Goal: Obtain resource: Obtain resource

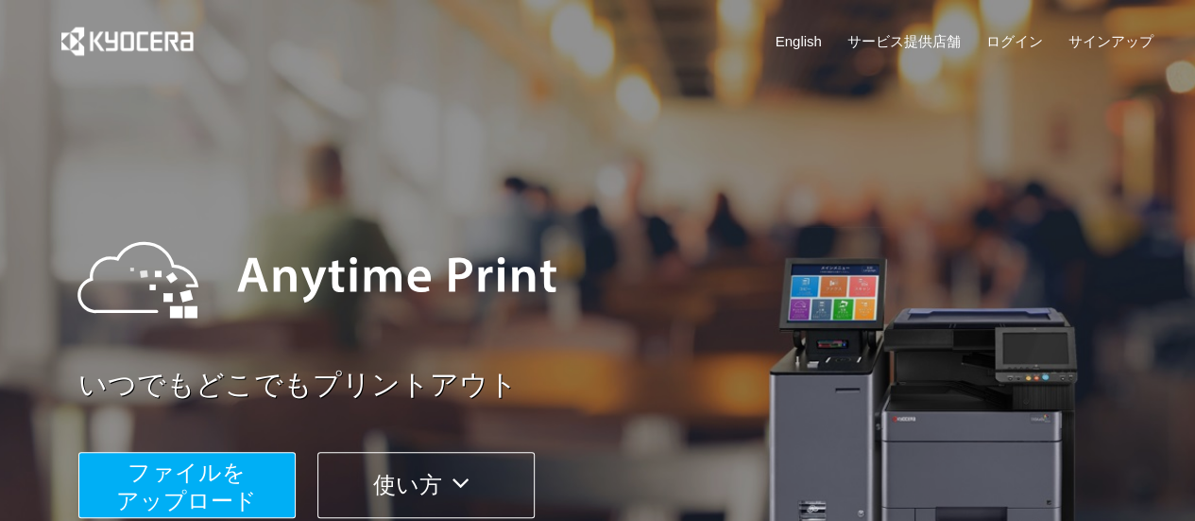
click at [193, 474] on span "ファイルを ​​アップロード" at bounding box center [186, 486] width 141 height 54
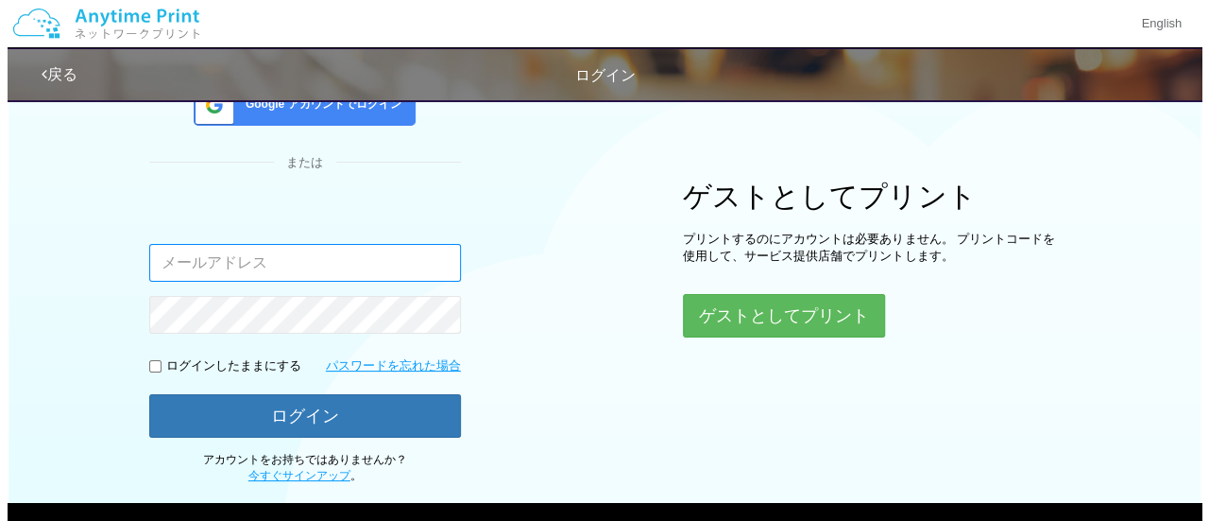
scroll to position [177, 0]
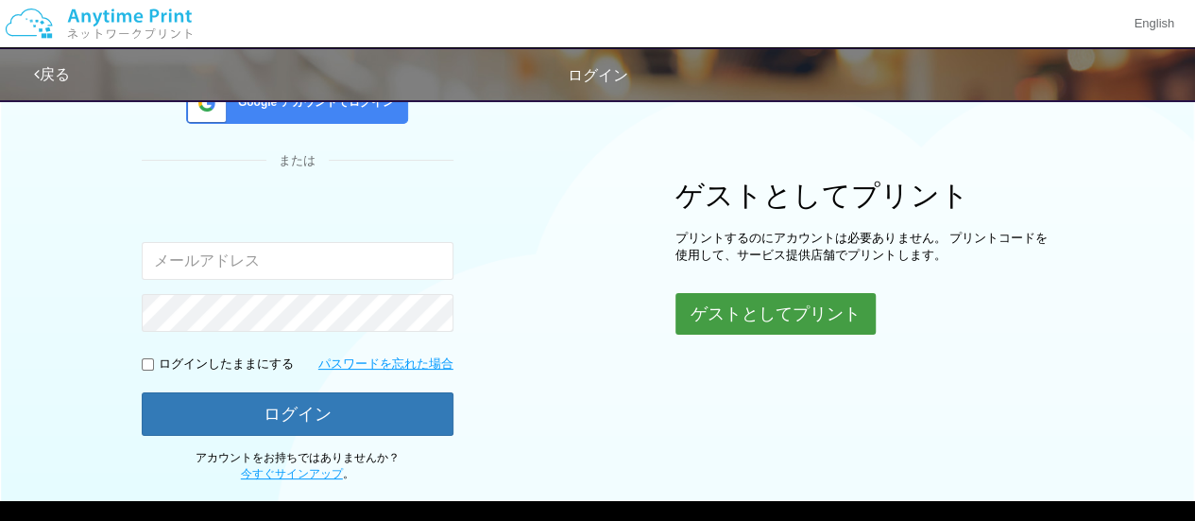
click at [772, 305] on button "ゲストとしてプリント" at bounding box center [775, 314] width 200 height 42
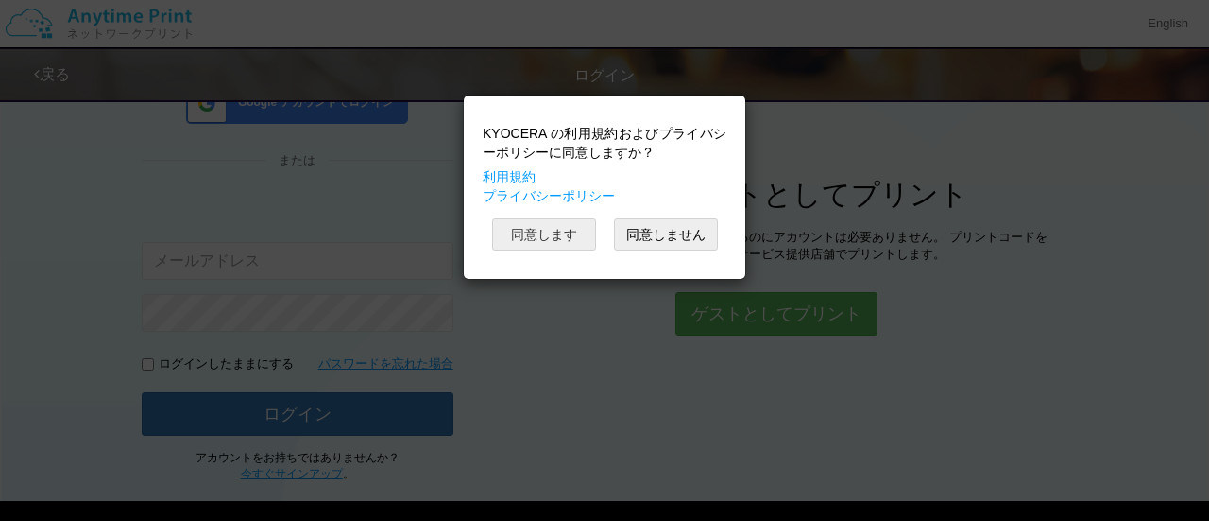
click at [573, 230] on button "同意します" at bounding box center [544, 234] width 104 height 32
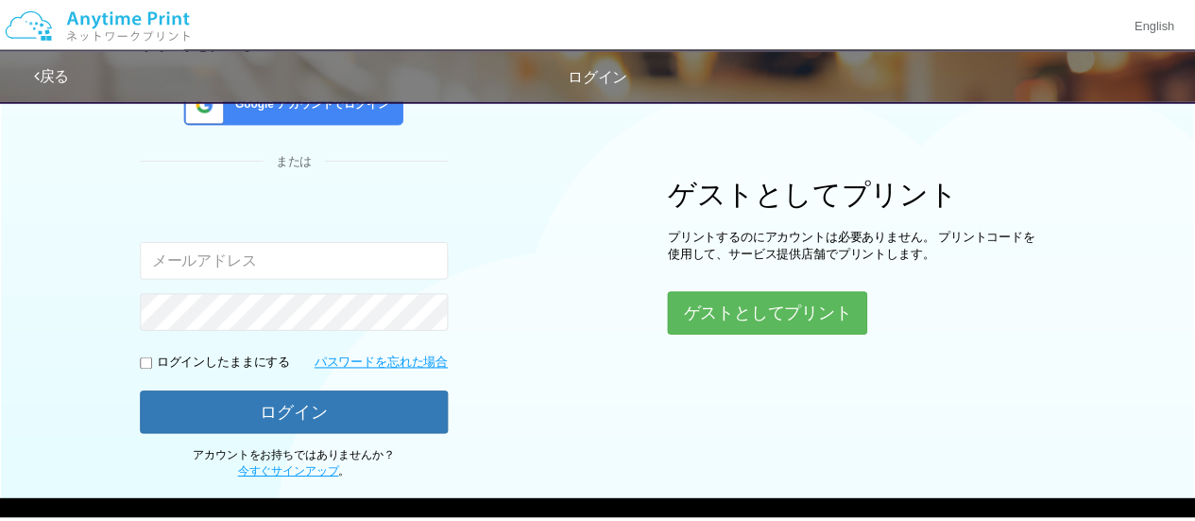
scroll to position [177, 0]
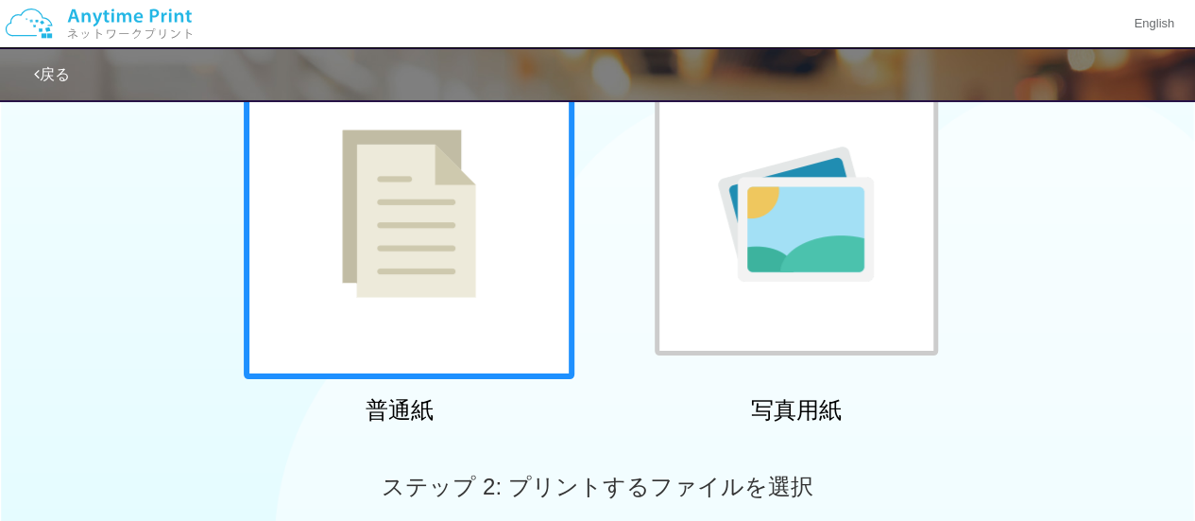
click at [443, 316] on div at bounding box center [409, 213] width 331 height 331
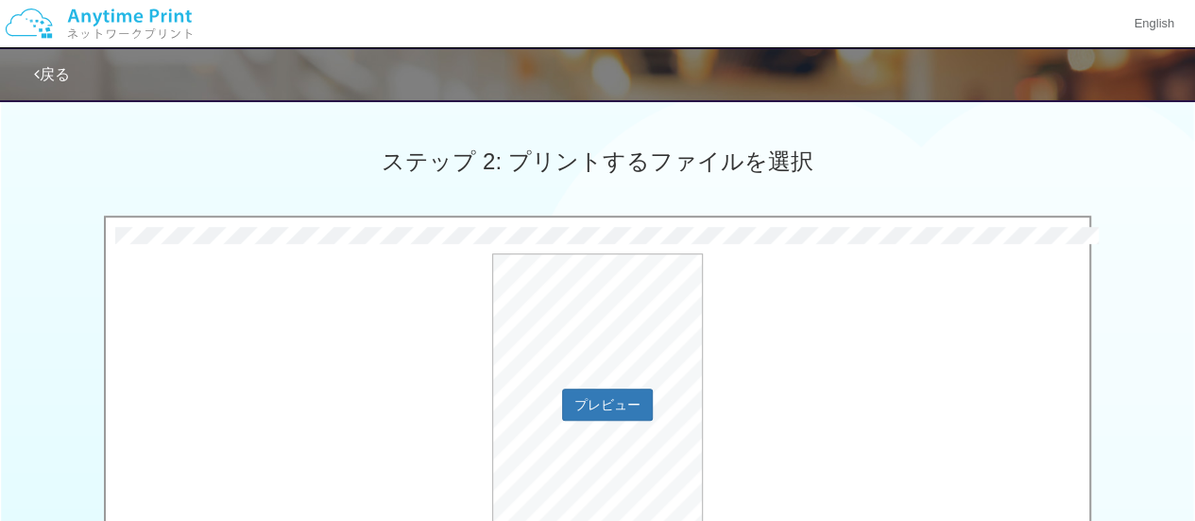
scroll to position [770, 0]
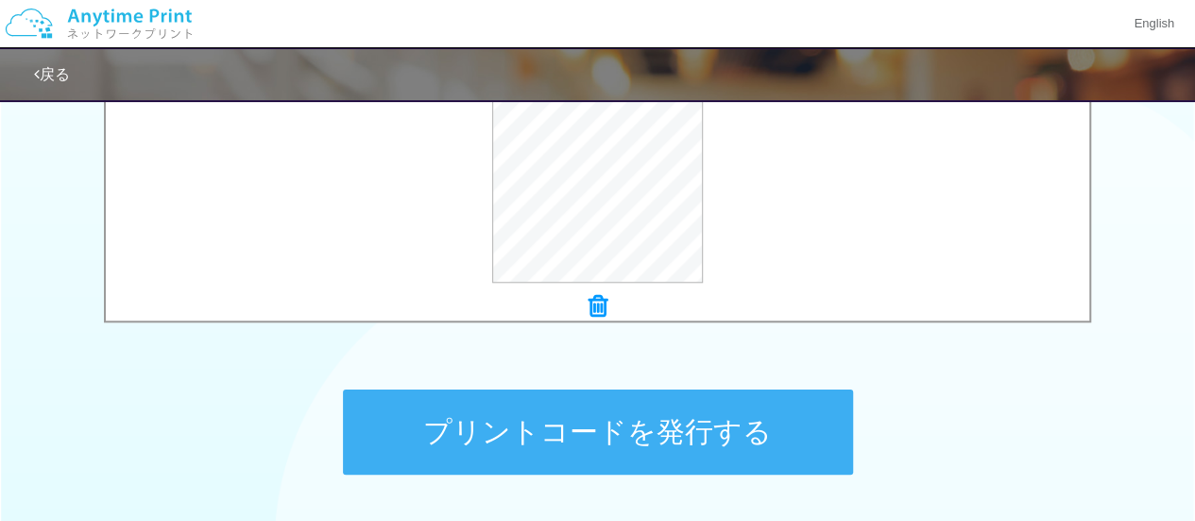
click at [694, 432] on button "プリントコードを発行する" at bounding box center [598, 431] width 510 height 85
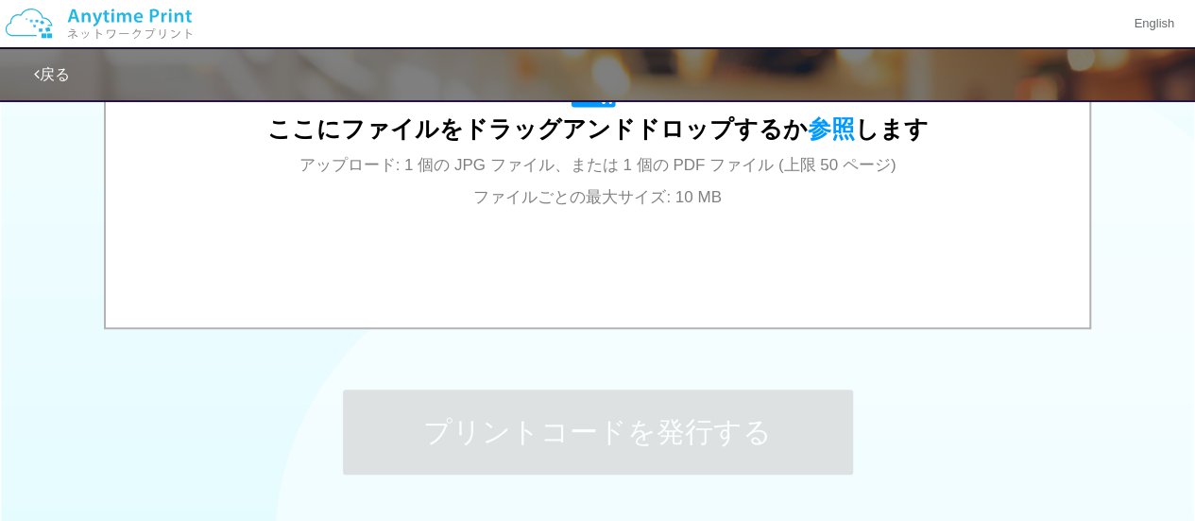
scroll to position [0, 0]
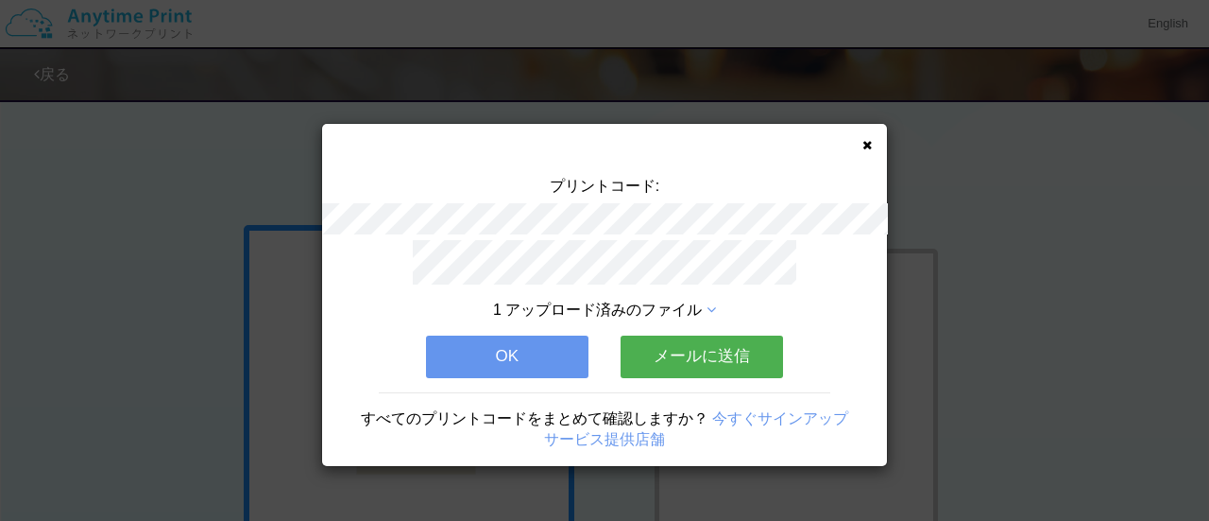
click at [642, 354] on button "メールに送信" at bounding box center [702, 356] width 162 height 42
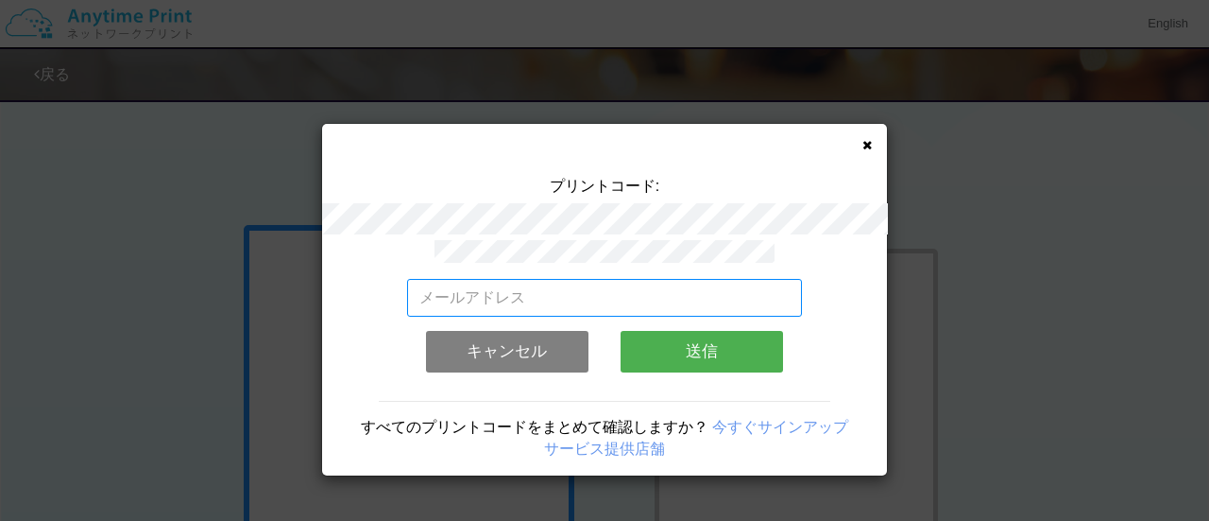
click at [643, 290] on input "email" at bounding box center [605, 298] width 396 height 38
type input "[EMAIL_ADDRESS][DOMAIN_NAME]"
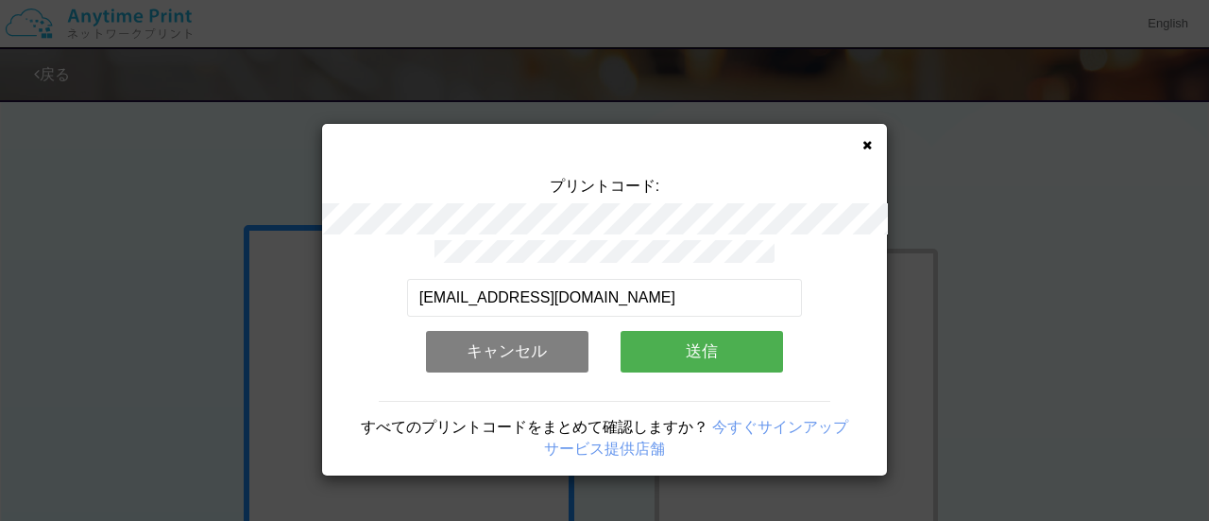
click at [646, 339] on button "送信" at bounding box center [702, 352] width 162 height 42
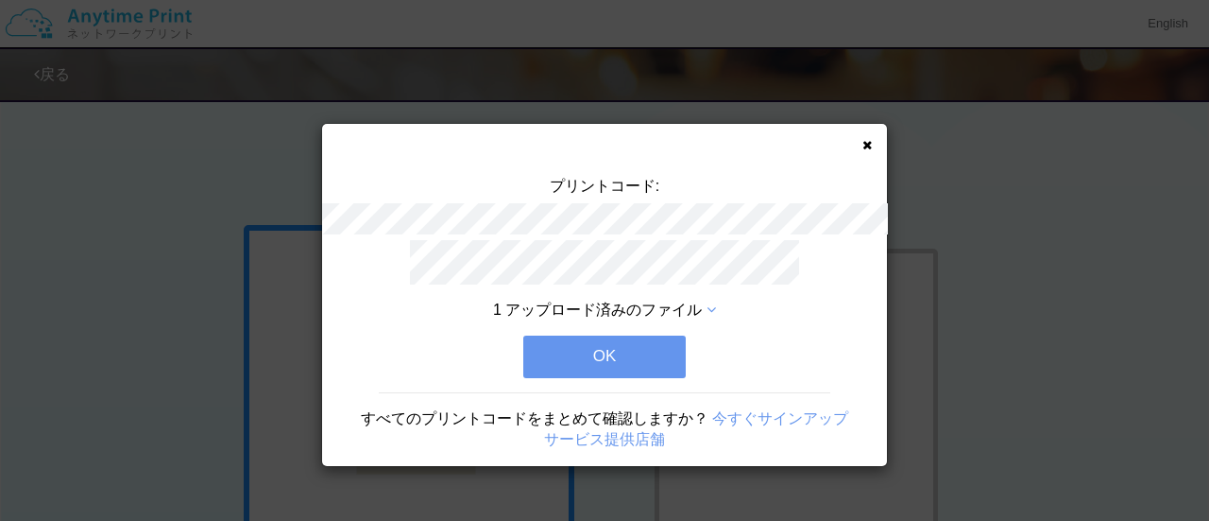
click at [646, 339] on button "OK" at bounding box center [604, 356] width 162 height 42
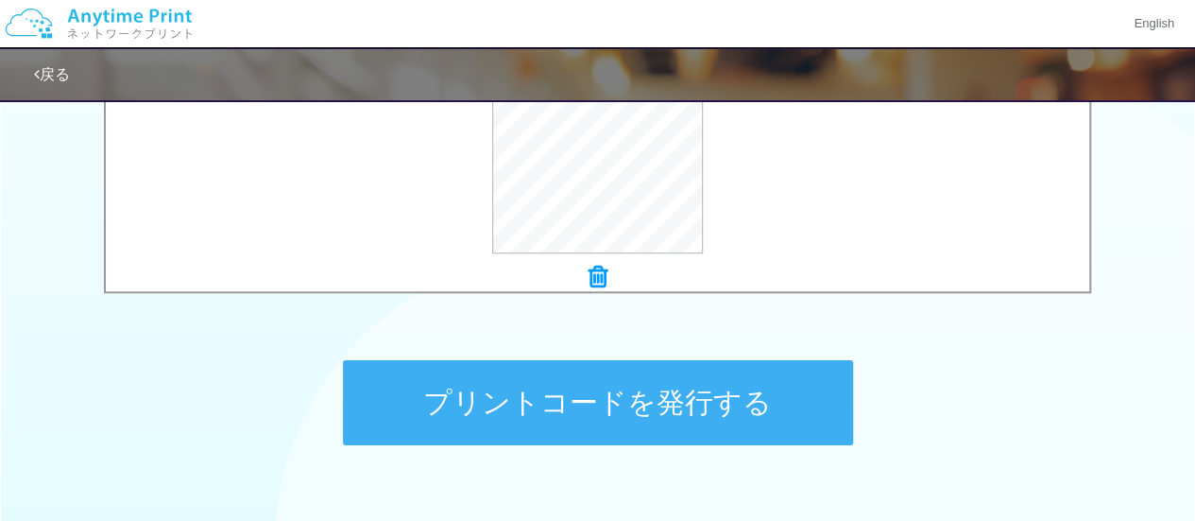
scroll to position [863, 0]
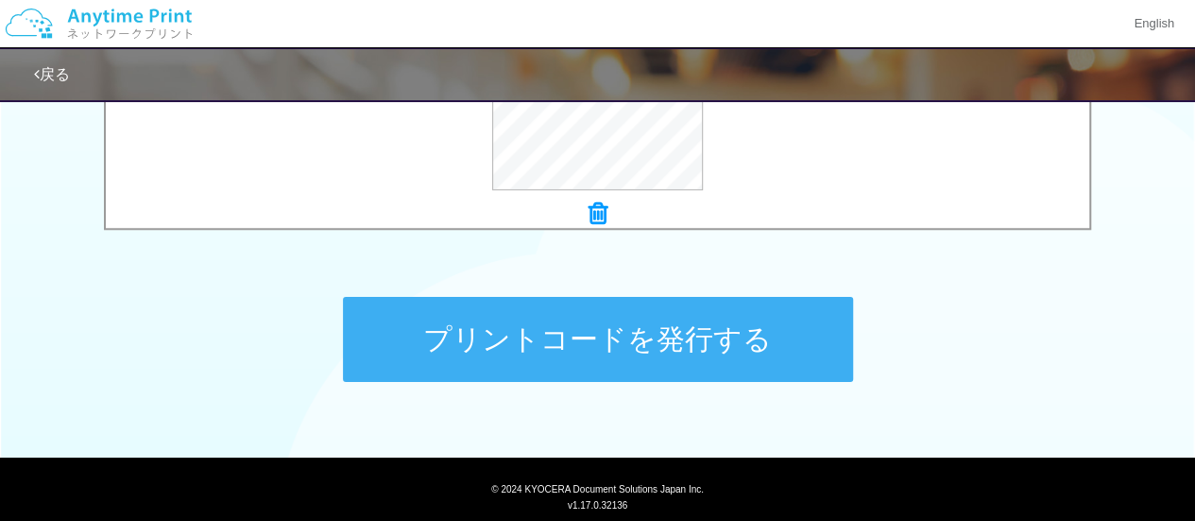
click at [797, 354] on button "プリントコードを発行する" at bounding box center [598, 339] width 510 height 85
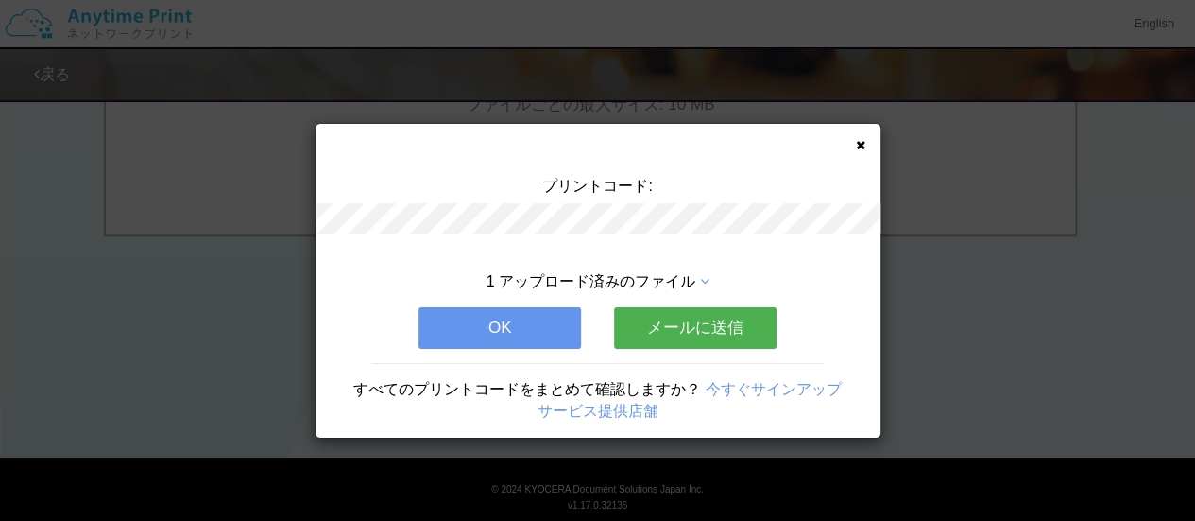
scroll to position [0, 0]
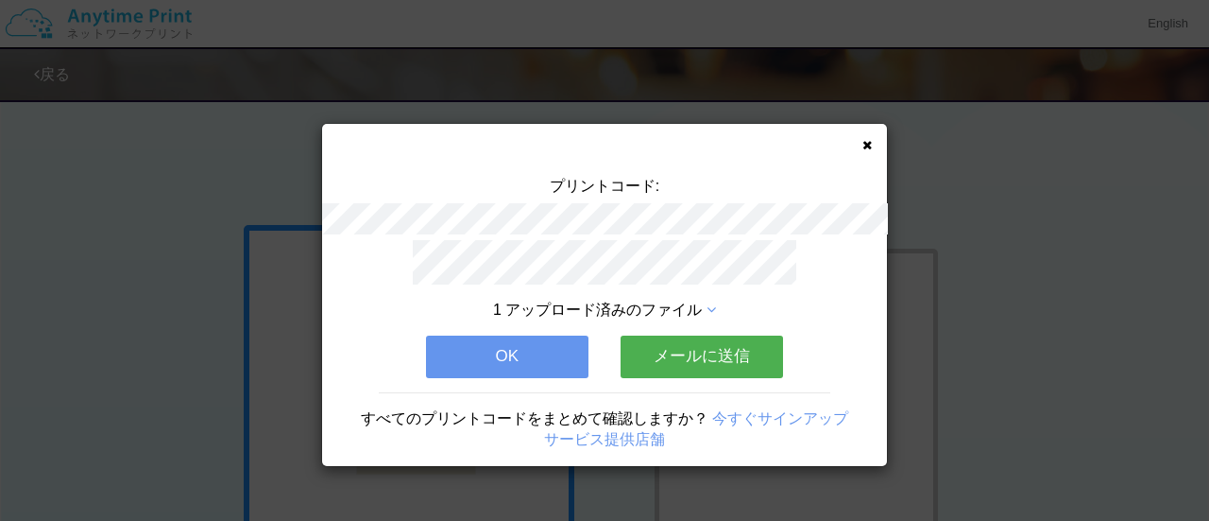
click at [669, 338] on button "メールに送信" at bounding box center [702, 356] width 162 height 42
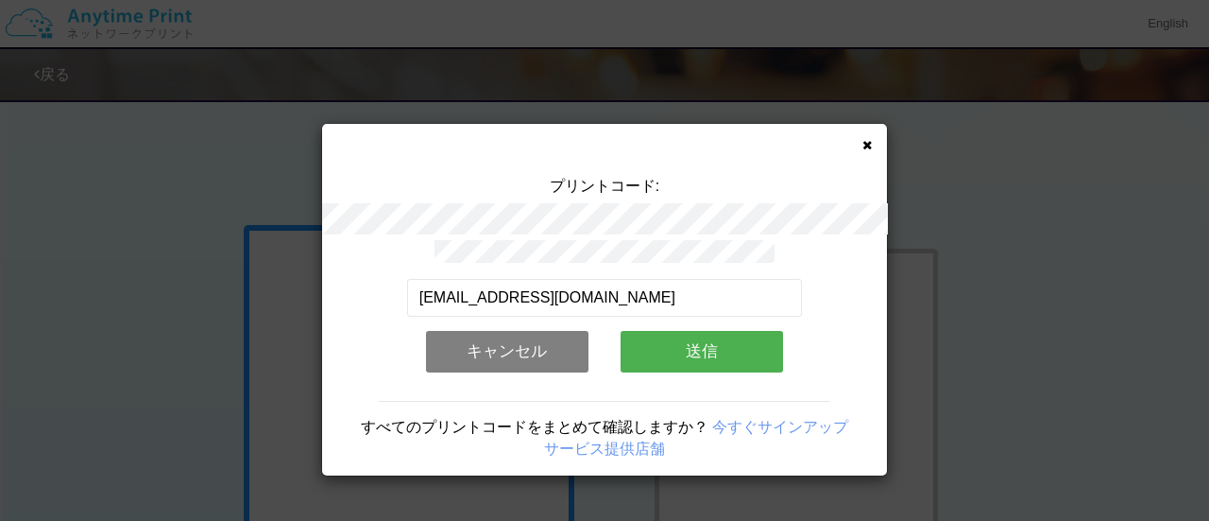
click at [672, 333] on button "送信" at bounding box center [702, 352] width 162 height 42
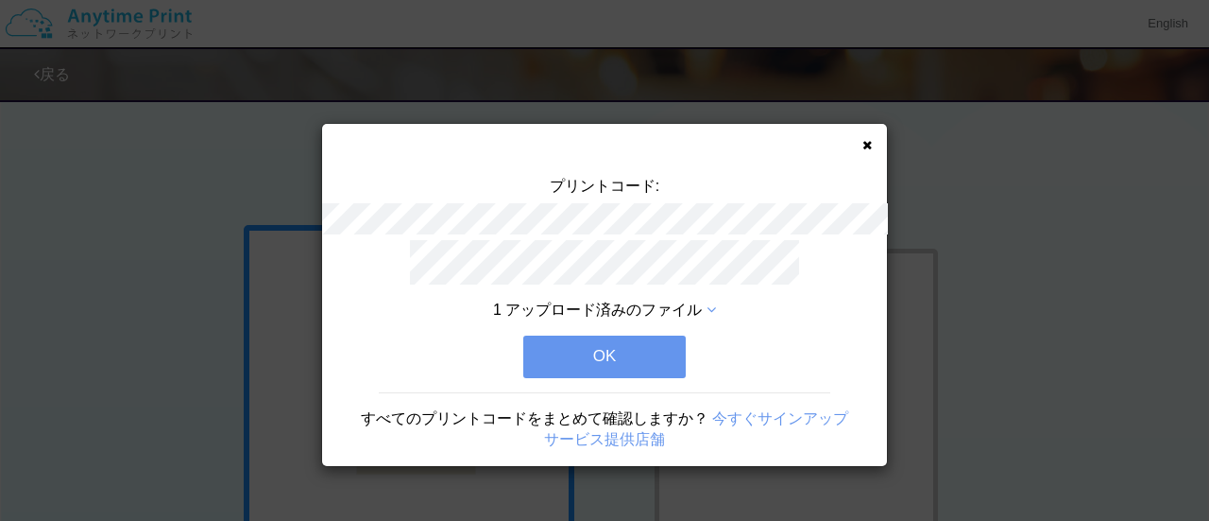
click at [672, 335] on button "OK" at bounding box center [604, 356] width 162 height 42
